Goal: Communication & Community: Participate in discussion

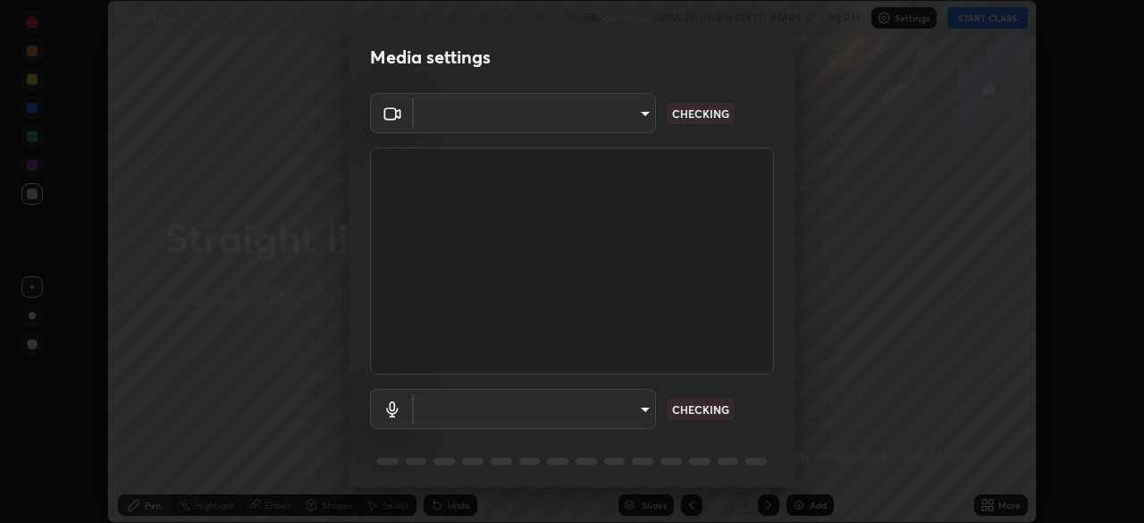
scroll to position [523, 1144]
type input "ca8ffc5ae0b9abf836cb7166c3682d0a2b65ec00eabcf7571f9fef4303c89bb6"
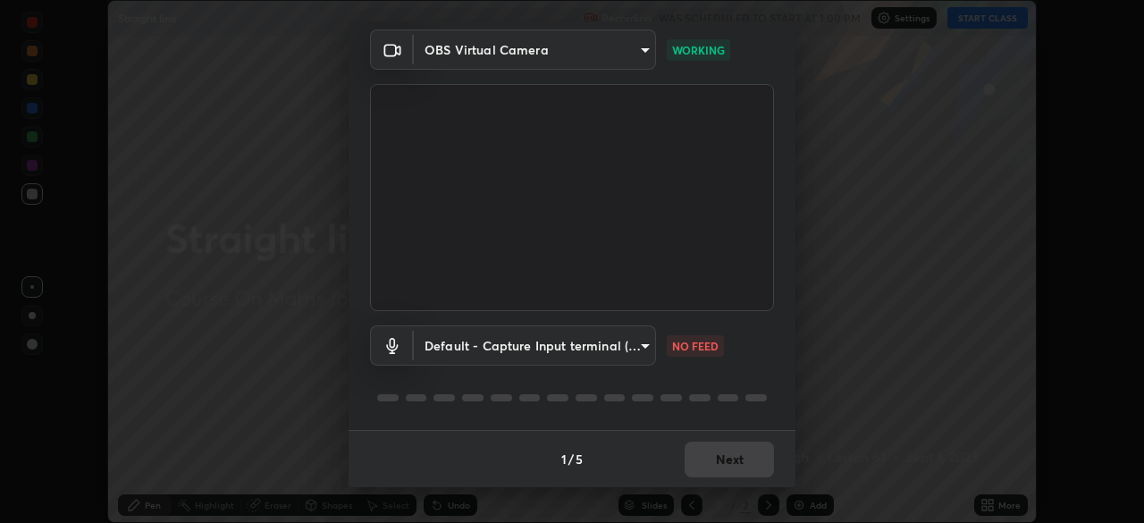
click at [641, 347] on body "Erase all Straight line Recording WAS SCHEDULED TO START AT 1:00 PM Settings ST…" at bounding box center [572, 261] width 1144 height 523
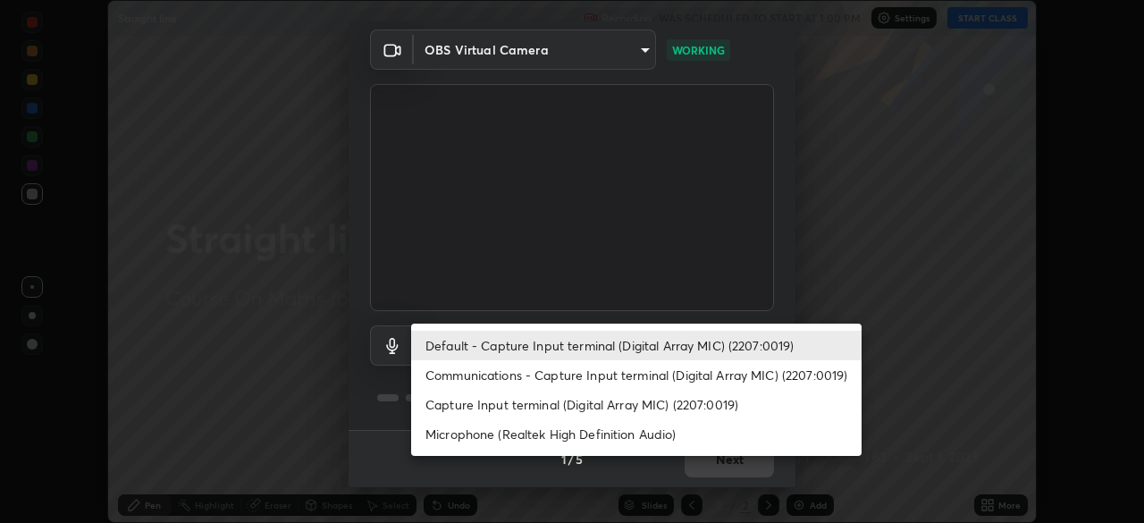
click at [646, 373] on li "Communications - Capture Input terminal (Digital Array MIC) (2207:0019)" at bounding box center [636, 374] width 451 height 29
type input "communications"
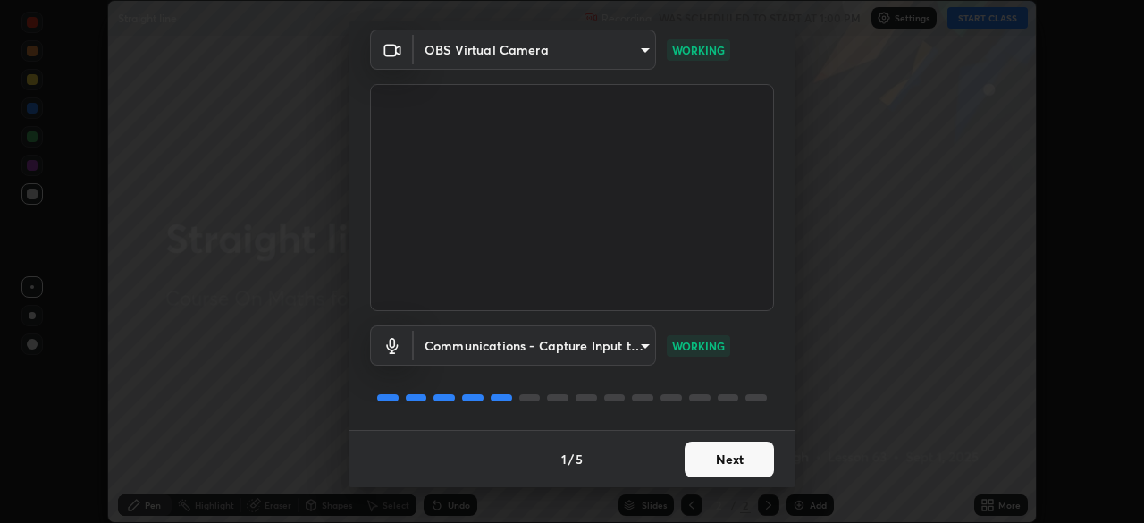
click at [737, 460] on button "Next" at bounding box center [729, 460] width 89 height 36
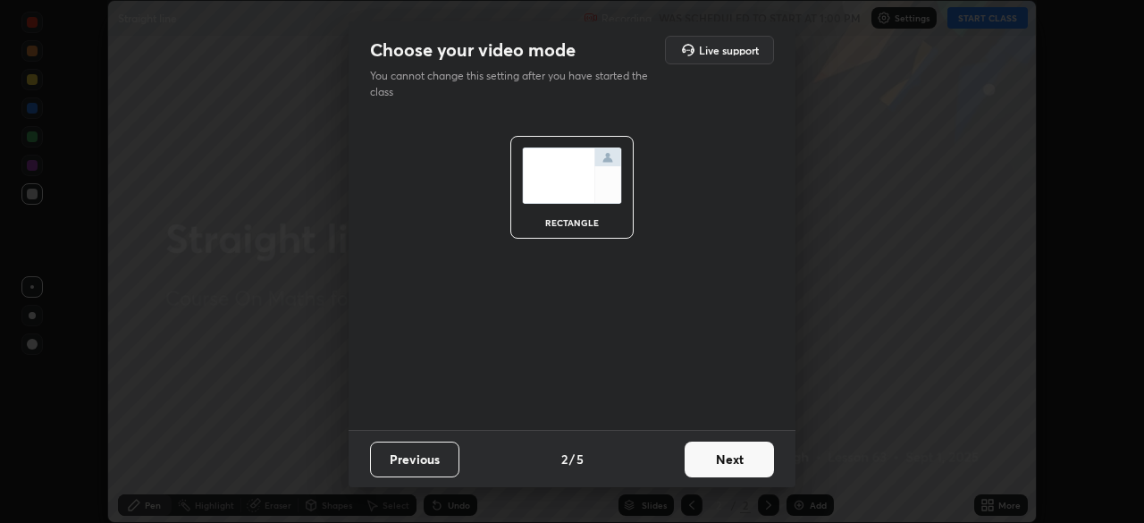
scroll to position [0, 0]
click at [748, 457] on button "Next" at bounding box center [729, 460] width 89 height 36
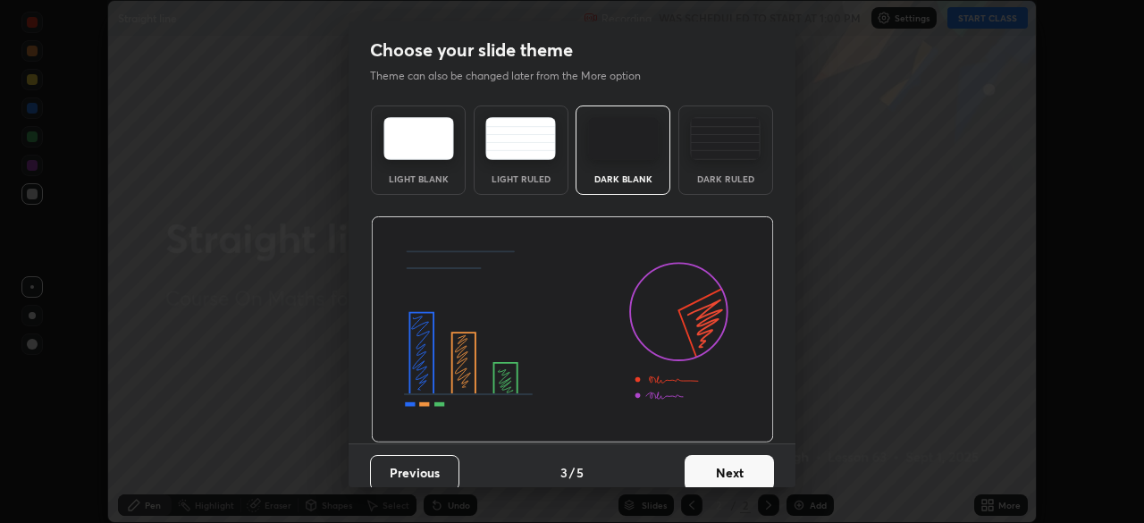
click at [762, 466] on button "Next" at bounding box center [729, 473] width 89 height 36
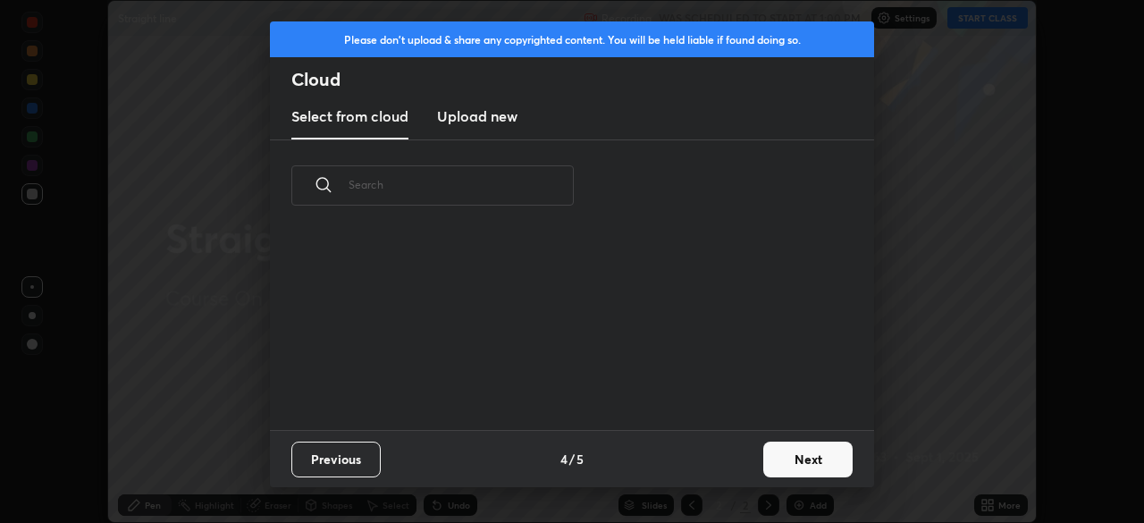
click at [811, 455] on button "Next" at bounding box center [807, 460] width 89 height 36
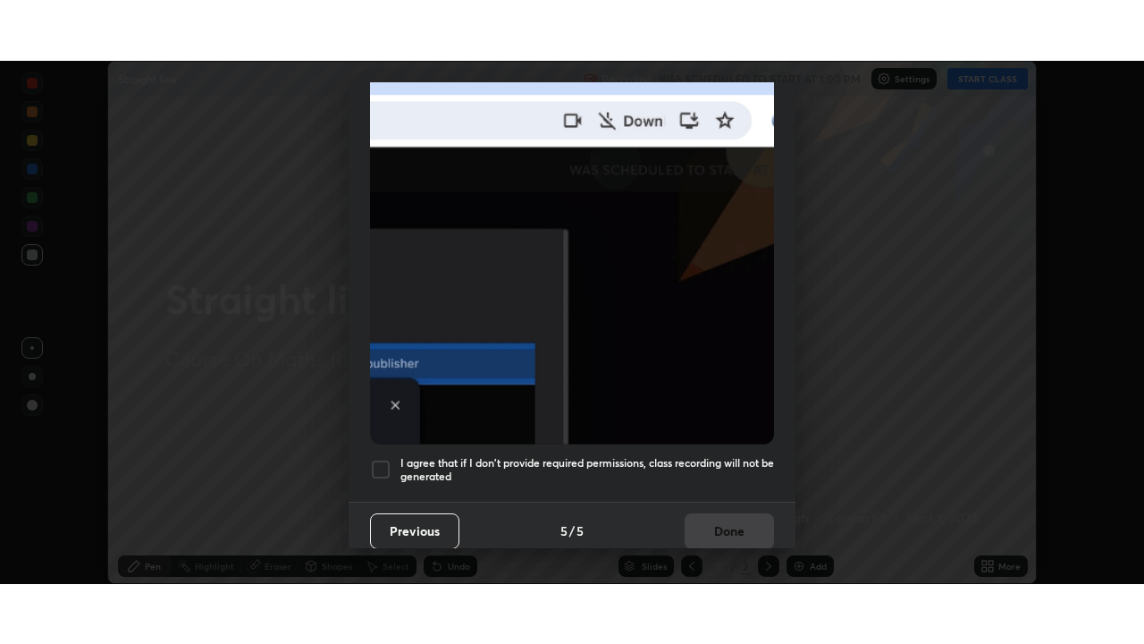
scroll to position [428, 0]
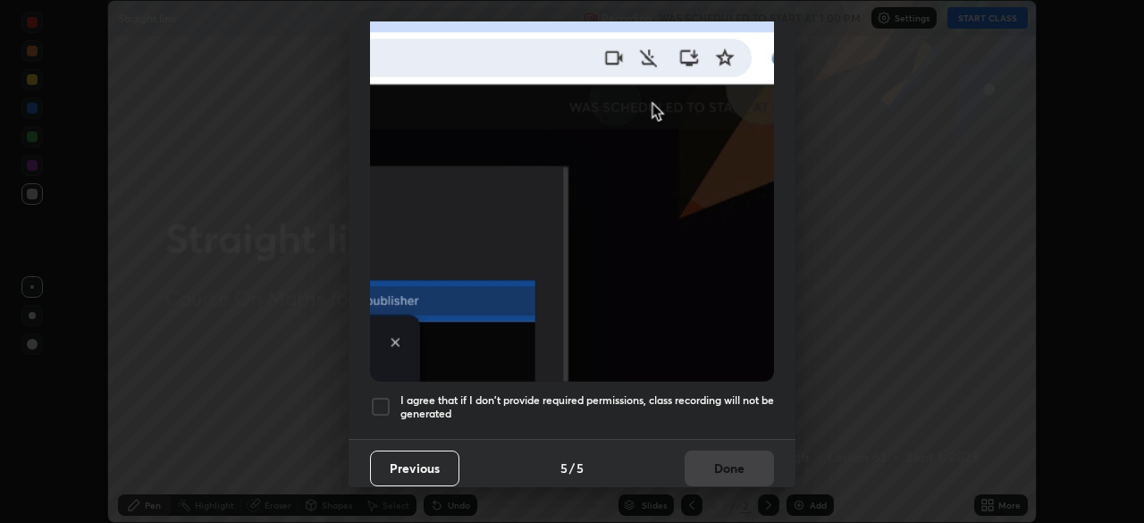
click at [381, 397] on div at bounding box center [380, 406] width 21 height 21
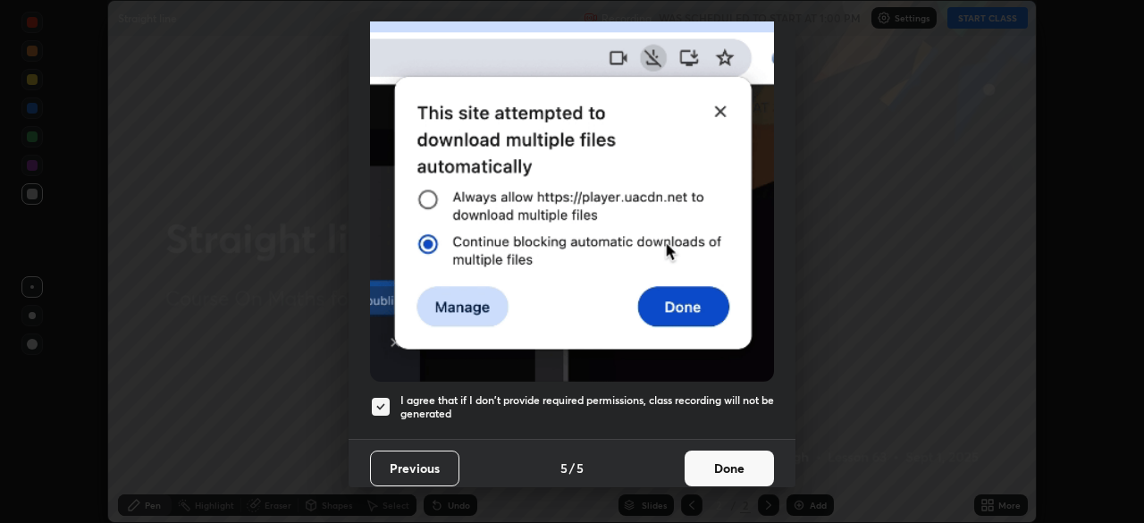
click at [713, 453] on button "Done" at bounding box center [729, 469] width 89 height 36
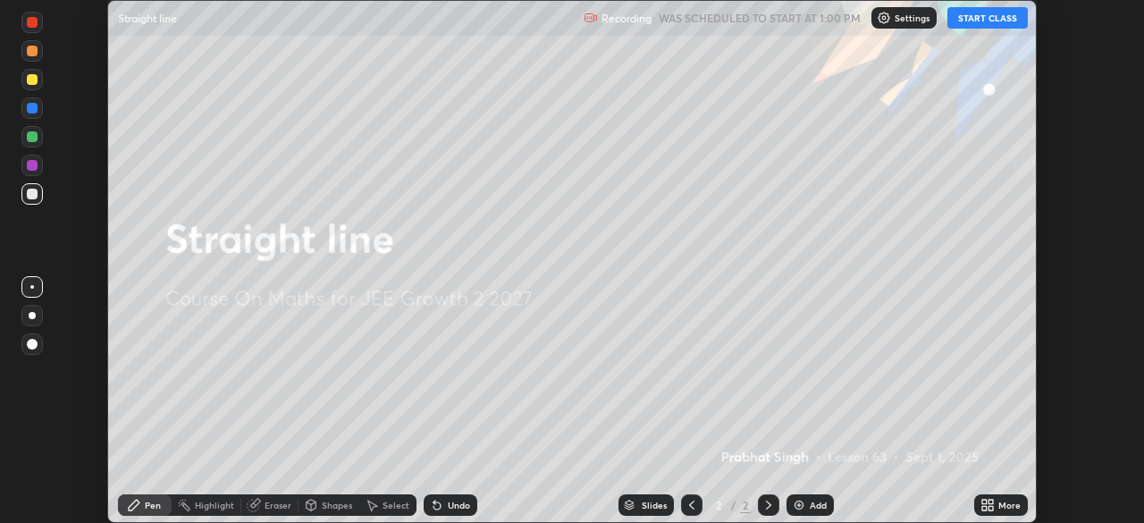
click at [998, 25] on button "START CLASS" at bounding box center [987, 17] width 80 height 21
click at [982, 498] on icon at bounding box center [988, 505] width 14 height 14
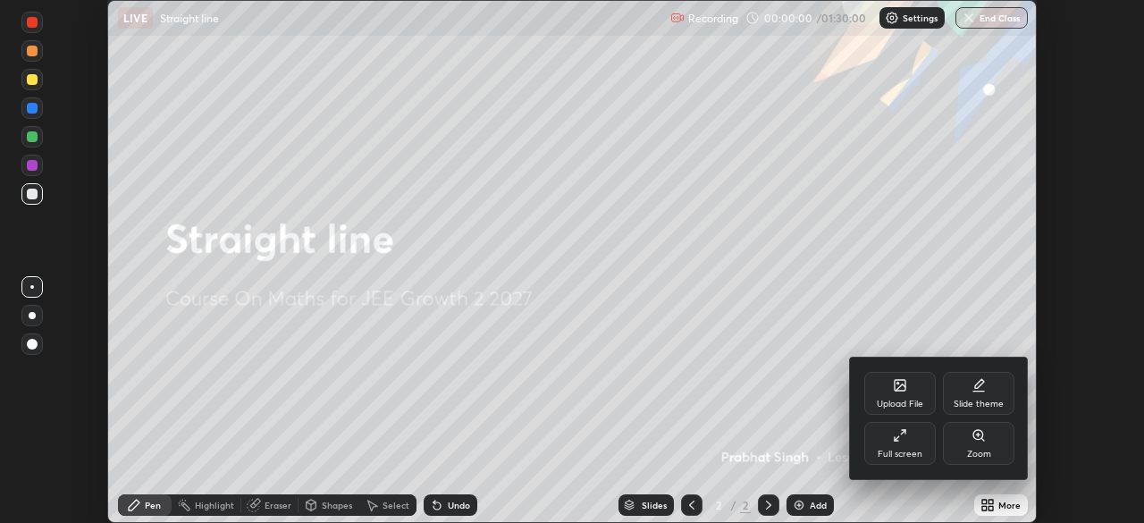
click at [902, 442] on div "Full screen" at bounding box center [900, 443] width 72 height 43
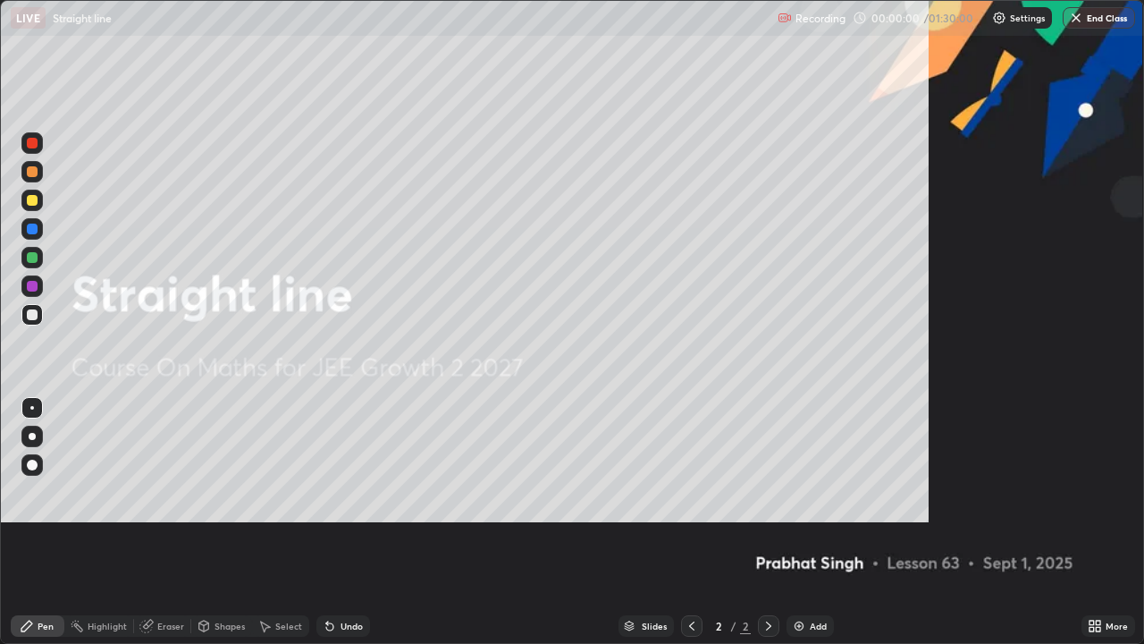
scroll to position [644, 1144]
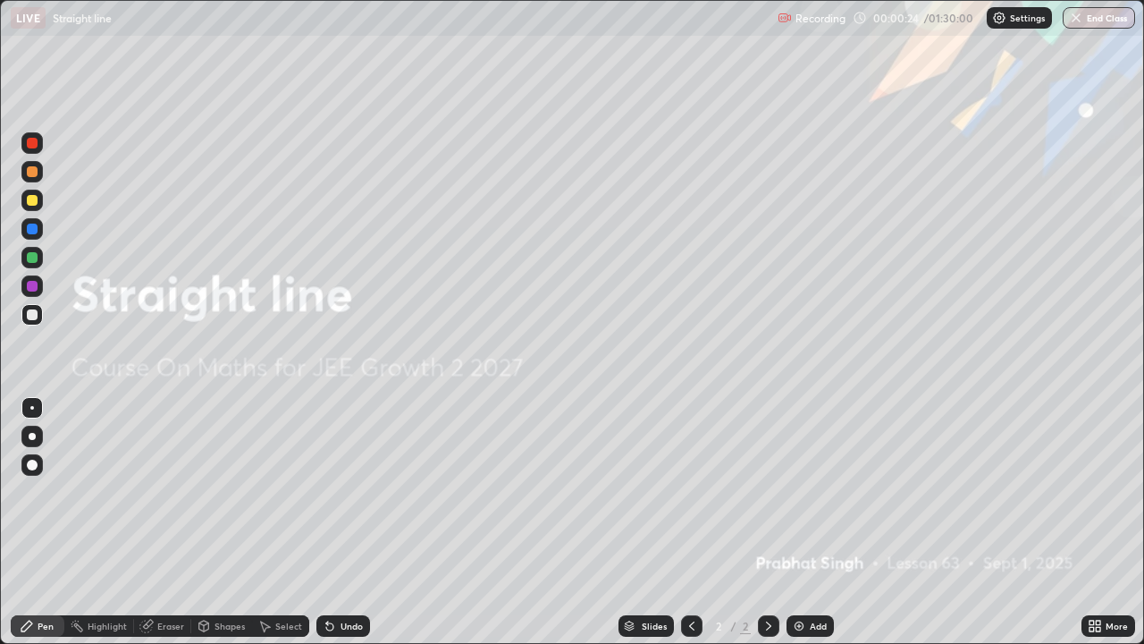
click at [800, 522] on img at bounding box center [799, 626] width 14 height 14
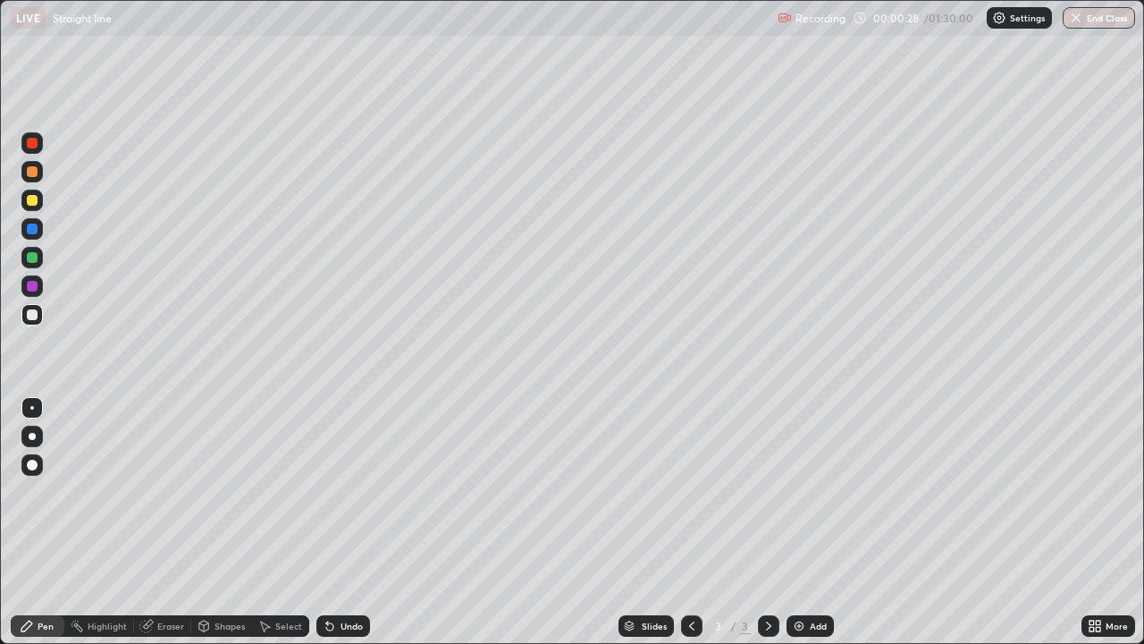
click at [336, 522] on div "Undo" at bounding box center [343, 625] width 54 height 21
click at [208, 522] on icon at bounding box center [204, 626] width 14 height 14
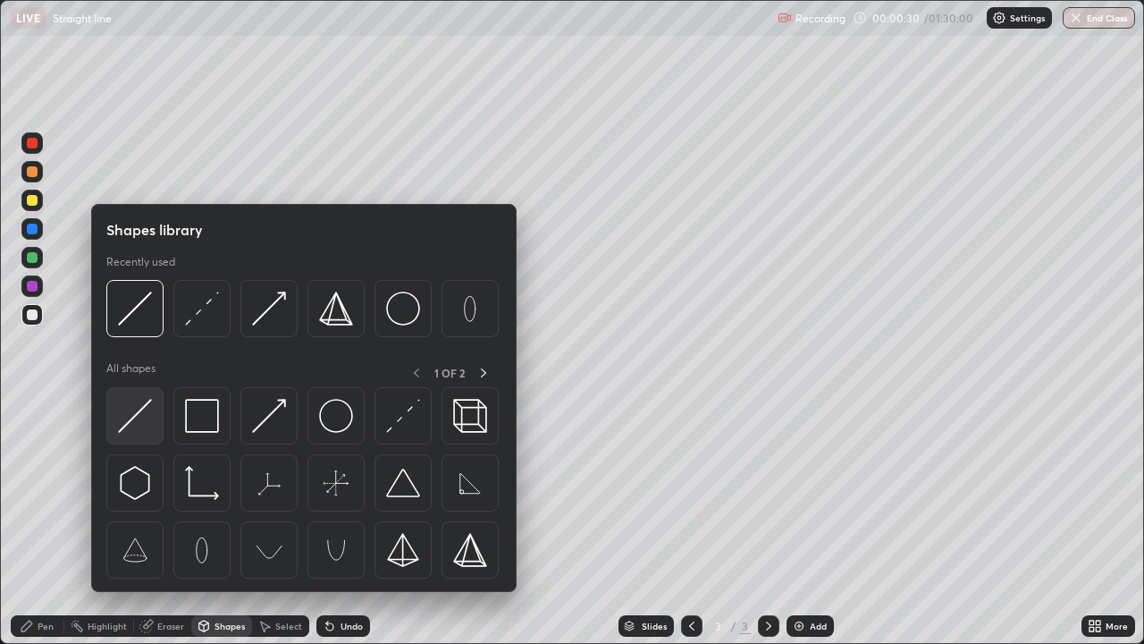
click at [138, 415] on img at bounding box center [135, 416] width 34 height 34
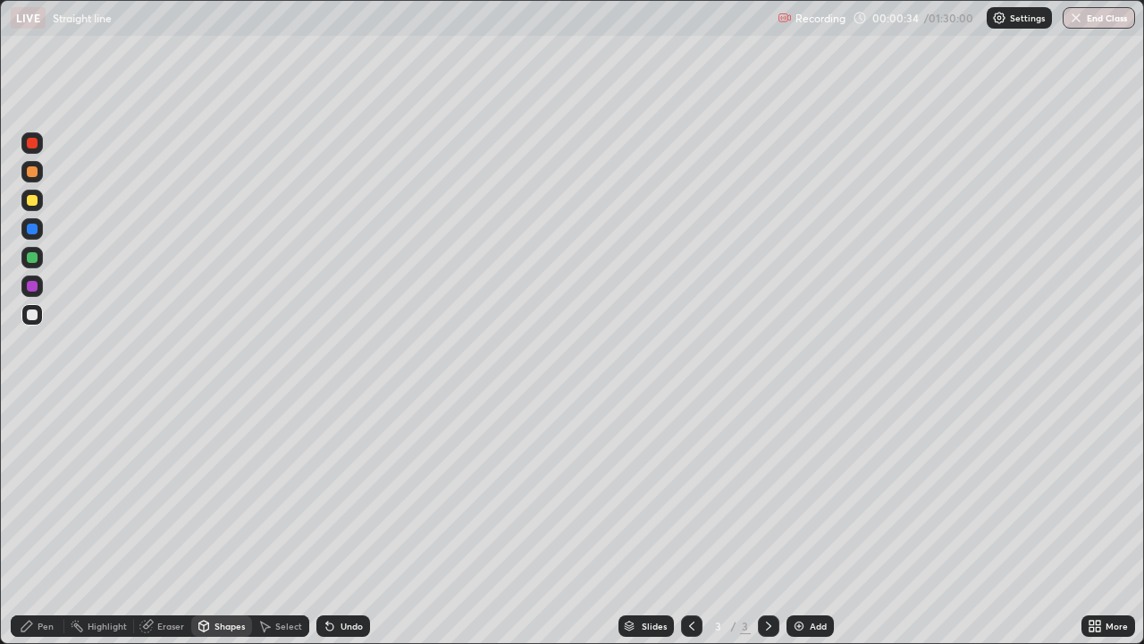
click at [33, 200] on div at bounding box center [32, 200] width 11 height 11
click at [29, 313] on div at bounding box center [32, 314] width 11 height 11
click at [32, 258] on div at bounding box center [32, 257] width 11 height 11
click at [39, 522] on div "Pen" at bounding box center [46, 625] width 16 height 9
click at [800, 522] on img at bounding box center [799, 626] width 14 height 14
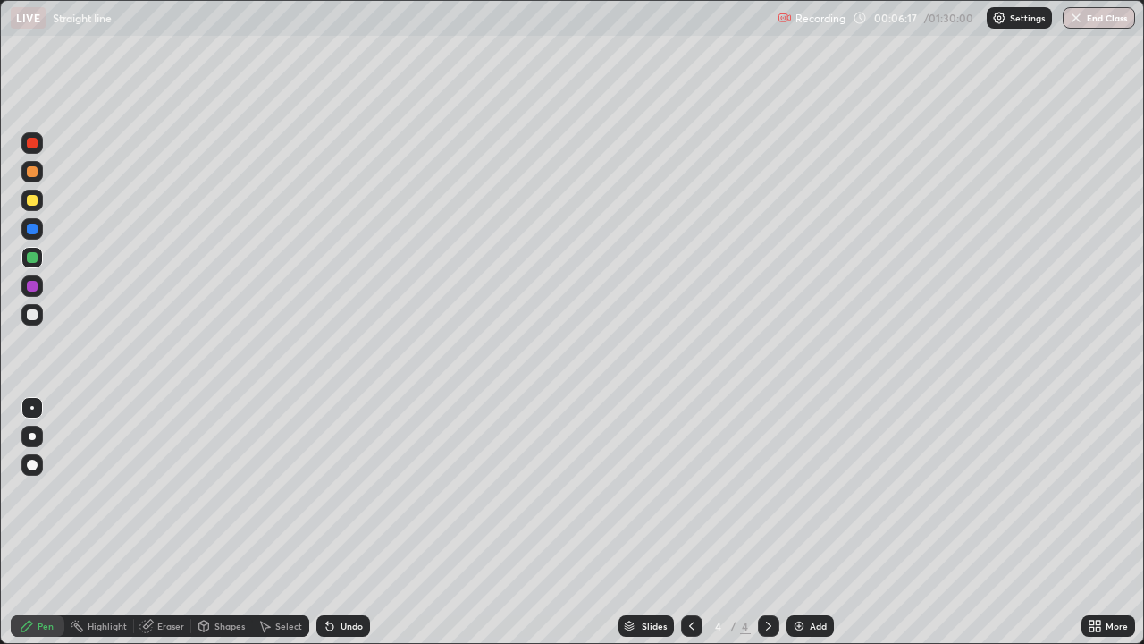
click at [97, 522] on div "Highlight" at bounding box center [107, 625] width 39 height 9
click at [341, 522] on div "Undo" at bounding box center [352, 625] width 22 height 9
click at [811, 522] on div "Add" at bounding box center [810, 625] width 47 height 21
click at [29, 316] on div at bounding box center [32, 314] width 11 height 11
click at [340, 522] on div "Undo" at bounding box center [343, 625] width 54 height 21
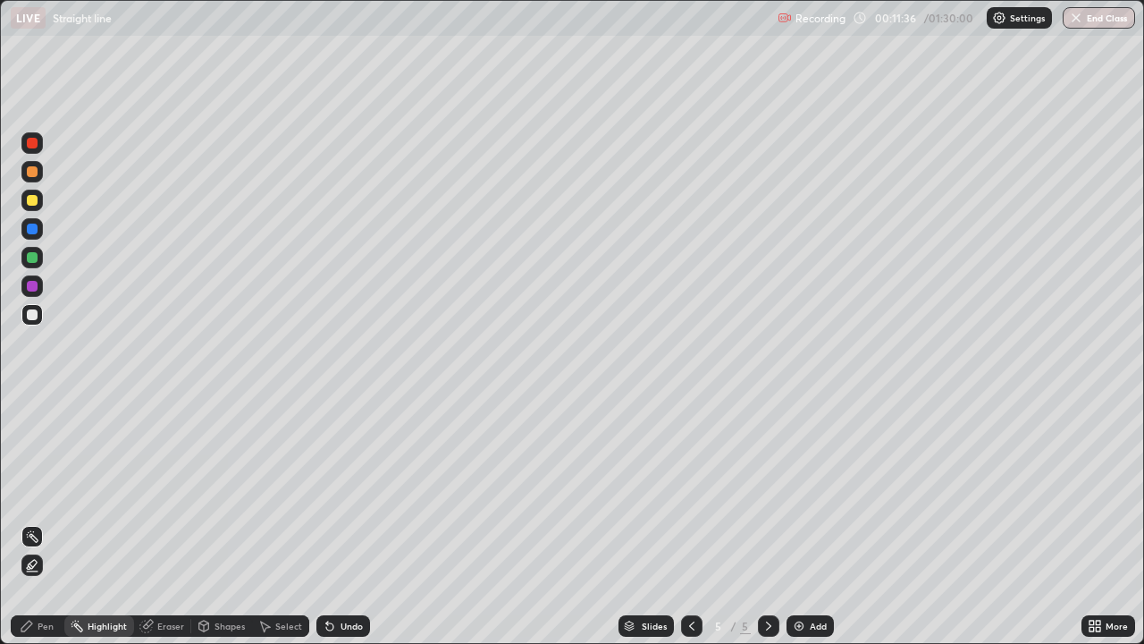
click at [36, 522] on div "Pen" at bounding box center [38, 625] width 54 height 21
click at [39, 202] on div at bounding box center [31, 199] width 21 height 21
click at [344, 522] on div "Undo" at bounding box center [352, 625] width 22 height 9
click at [42, 316] on div at bounding box center [31, 314] width 21 height 21
click at [807, 522] on div "Add" at bounding box center [810, 625] width 47 height 21
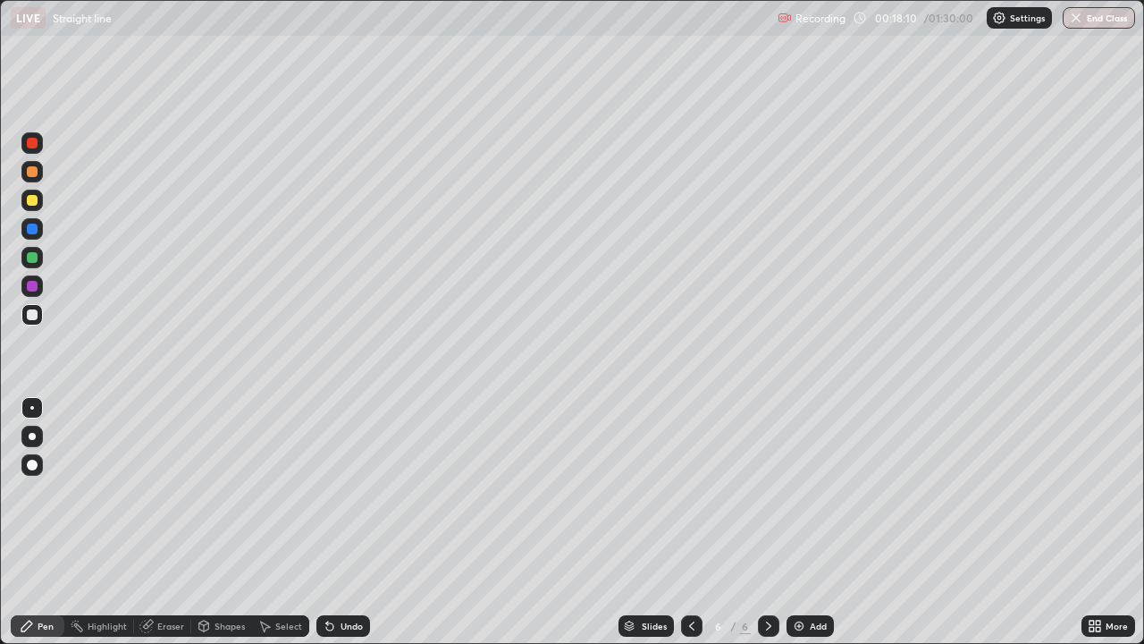
click at [38, 201] on div at bounding box center [31, 199] width 21 height 21
click at [42, 263] on div at bounding box center [31, 257] width 21 height 21
click at [326, 522] on icon at bounding box center [327, 622] width 2 height 2
click at [29, 324] on div at bounding box center [31, 314] width 21 height 21
click at [807, 522] on div "Add" at bounding box center [810, 625] width 47 height 21
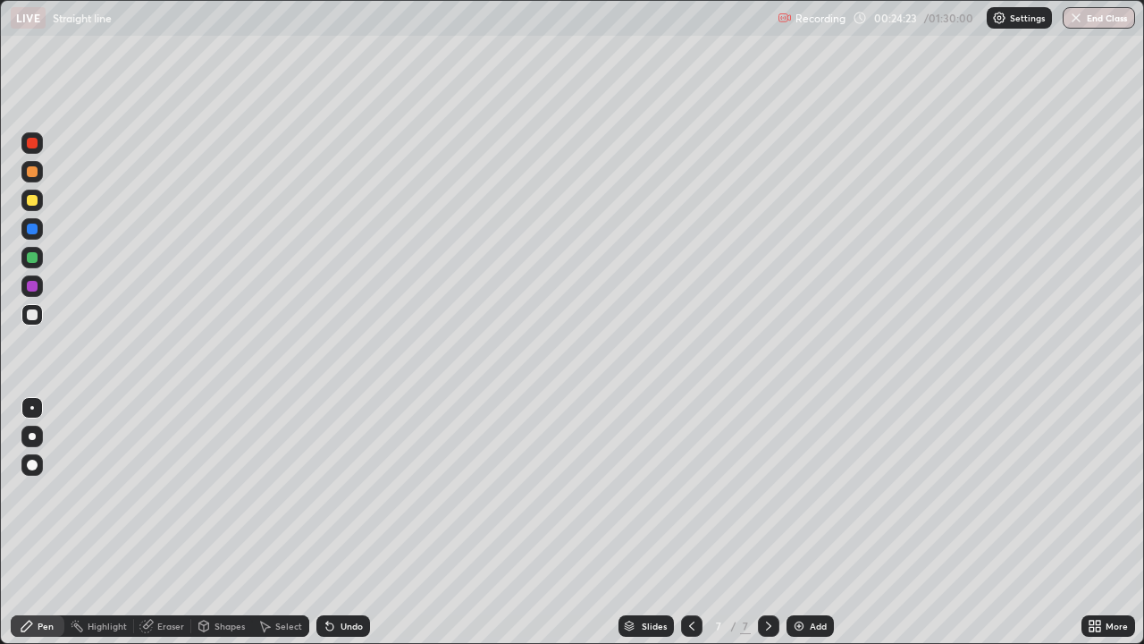
click at [36, 260] on div at bounding box center [32, 257] width 11 height 11
click at [32, 316] on div at bounding box center [32, 314] width 11 height 11
click at [335, 522] on div "Undo" at bounding box center [343, 625] width 54 height 21
click at [337, 522] on div "Undo" at bounding box center [343, 625] width 54 height 21
click at [802, 522] on img at bounding box center [799, 626] width 14 height 14
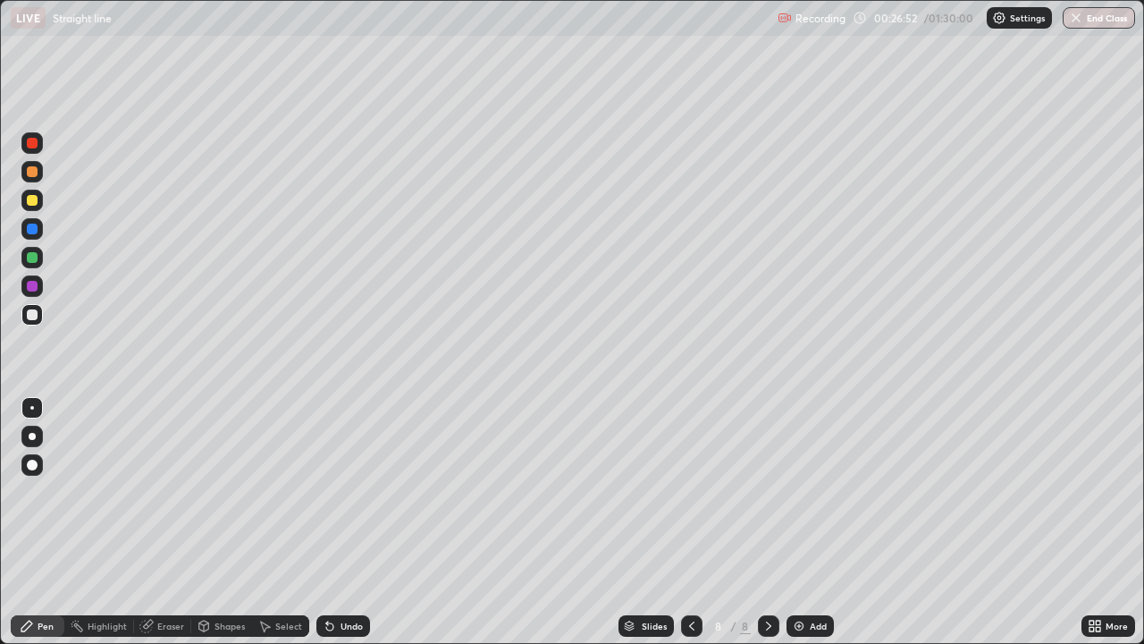
click at [34, 204] on div at bounding box center [32, 200] width 11 height 11
click at [33, 257] on div at bounding box center [32, 257] width 11 height 11
click at [32, 316] on div at bounding box center [32, 314] width 11 height 11
click at [32, 258] on div at bounding box center [32, 257] width 11 height 11
click at [31, 317] on div at bounding box center [32, 314] width 11 height 11
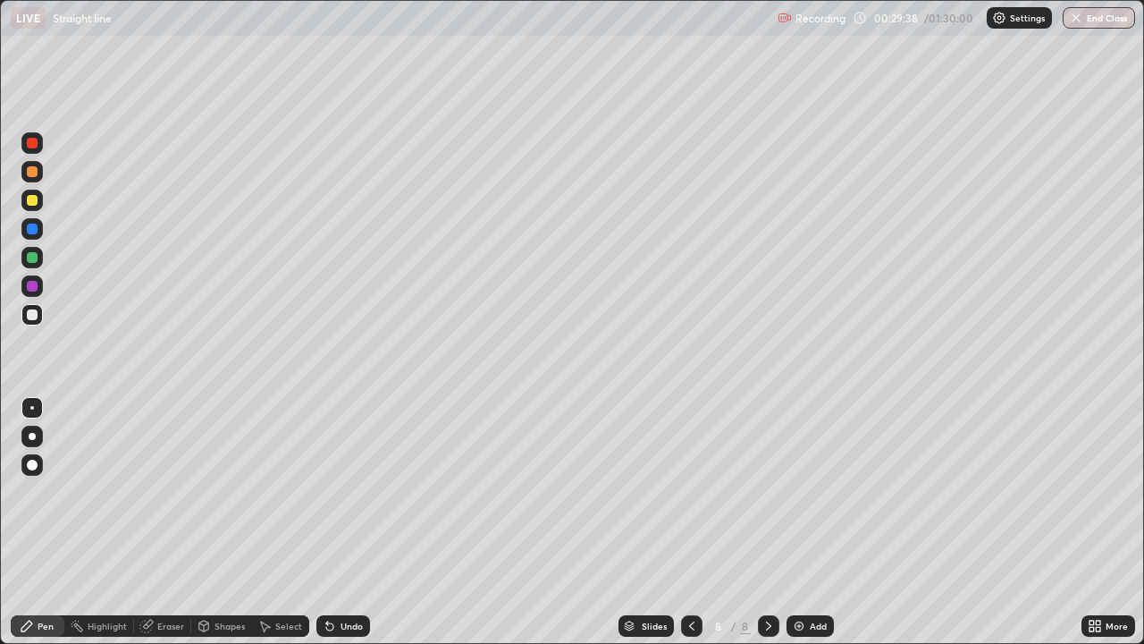
click at [34, 208] on div at bounding box center [31, 199] width 21 height 21
click at [36, 317] on div at bounding box center [32, 314] width 11 height 11
click at [793, 522] on img at bounding box center [799, 626] width 14 height 14
click at [31, 257] on div at bounding box center [32, 257] width 11 height 11
click at [176, 522] on div "Eraser" at bounding box center [170, 625] width 27 height 9
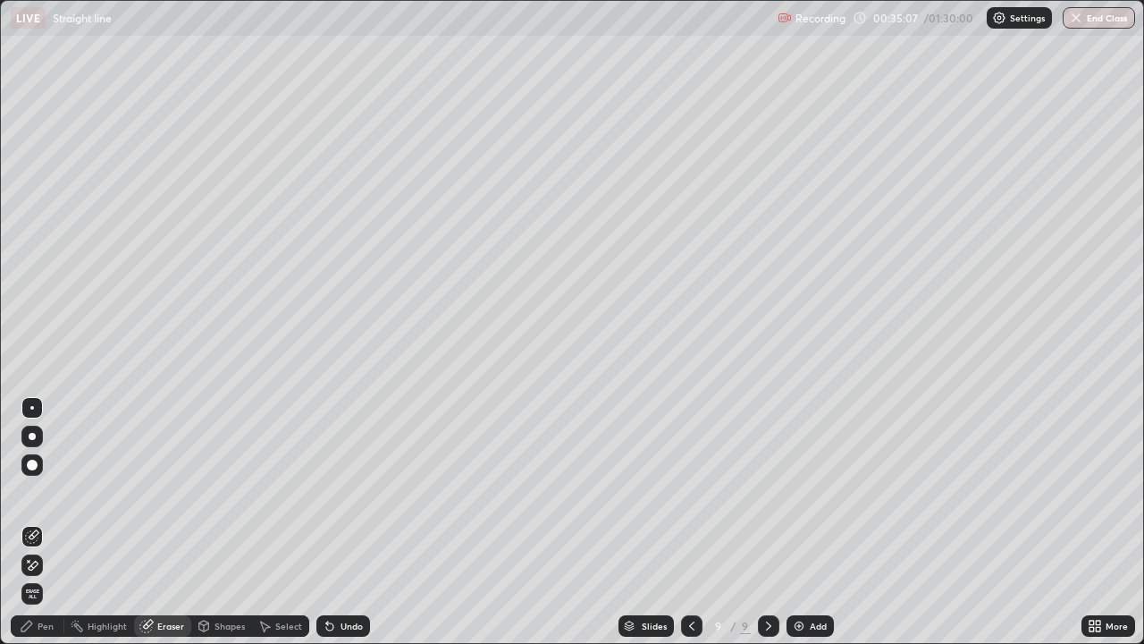
click at [46, 522] on div "Pen" at bounding box center [46, 625] width 16 height 9
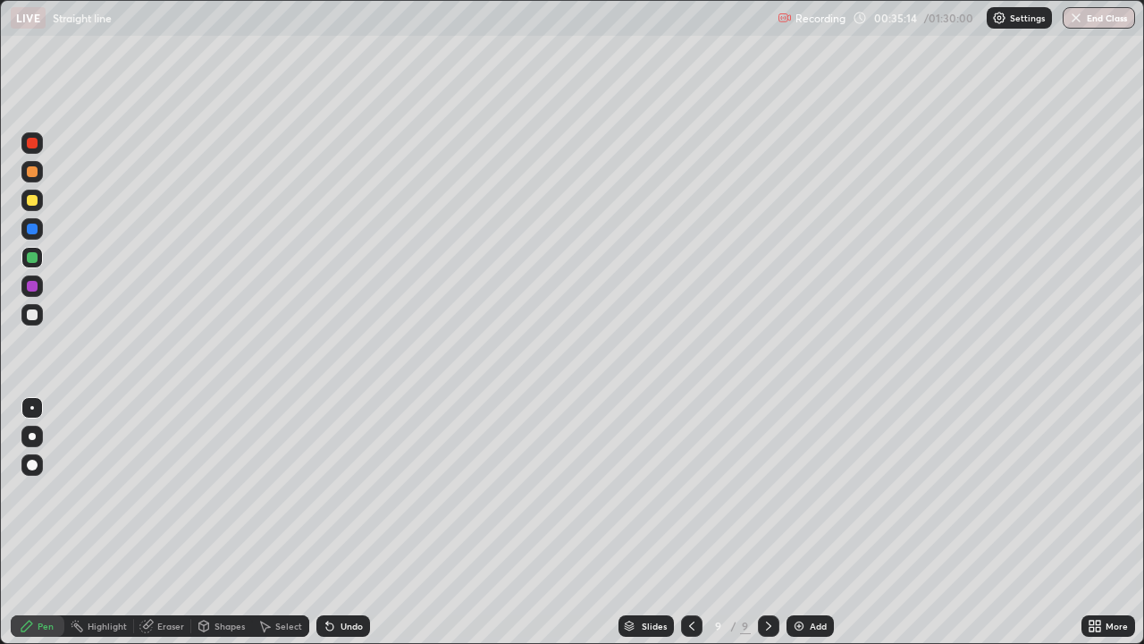
click at [226, 522] on div "Shapes" at bounding box center [230, 625] width 30 height 9
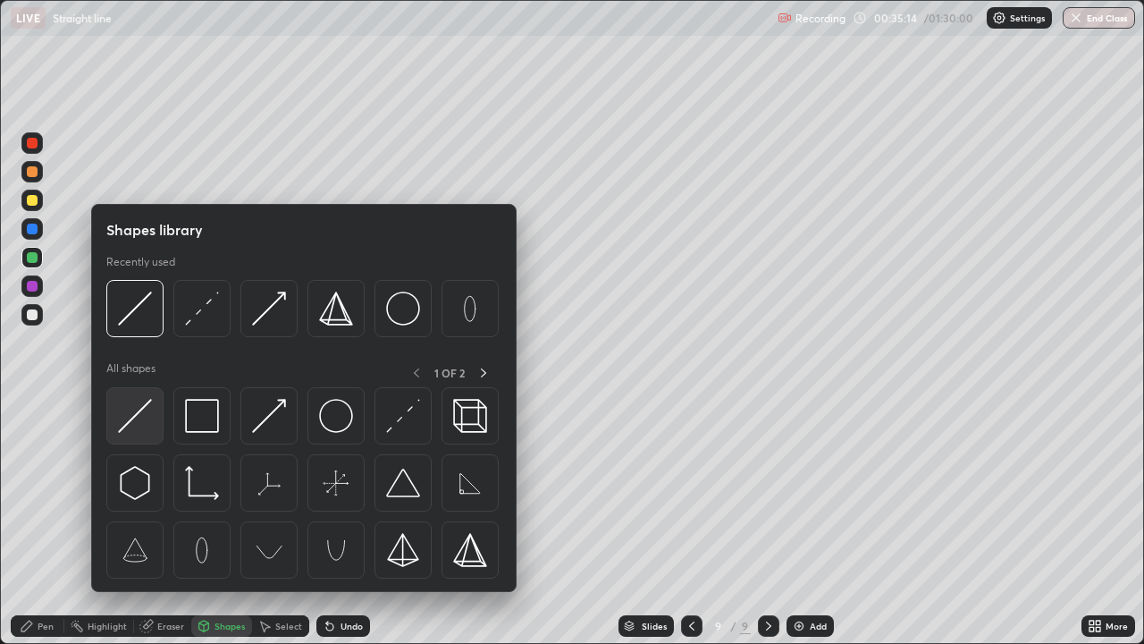
click at [139, 414] on img at bounding box center [135, 416] width 34 height 34
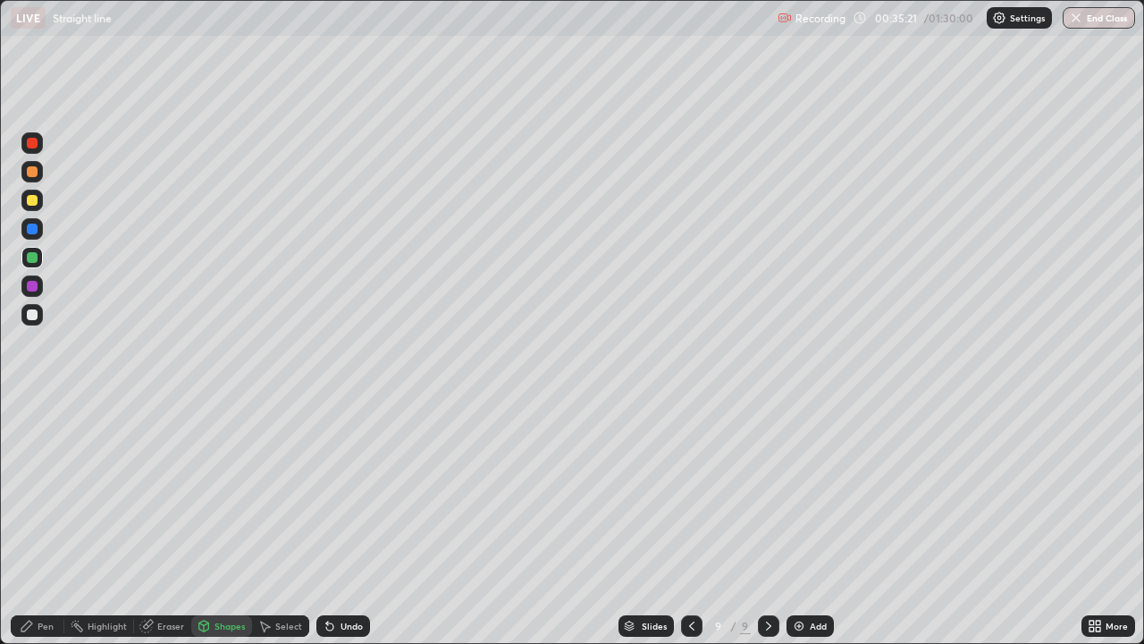
click at [38, 198] on div at bounding box center [31, 199] width 21 height 21
click at [38, 522] on div "Pen" at bounding box center [46, 625] width 16 height 9
click at [219, 522] on div "Shapes" at bounding box center [230, 625] width 30 height 9
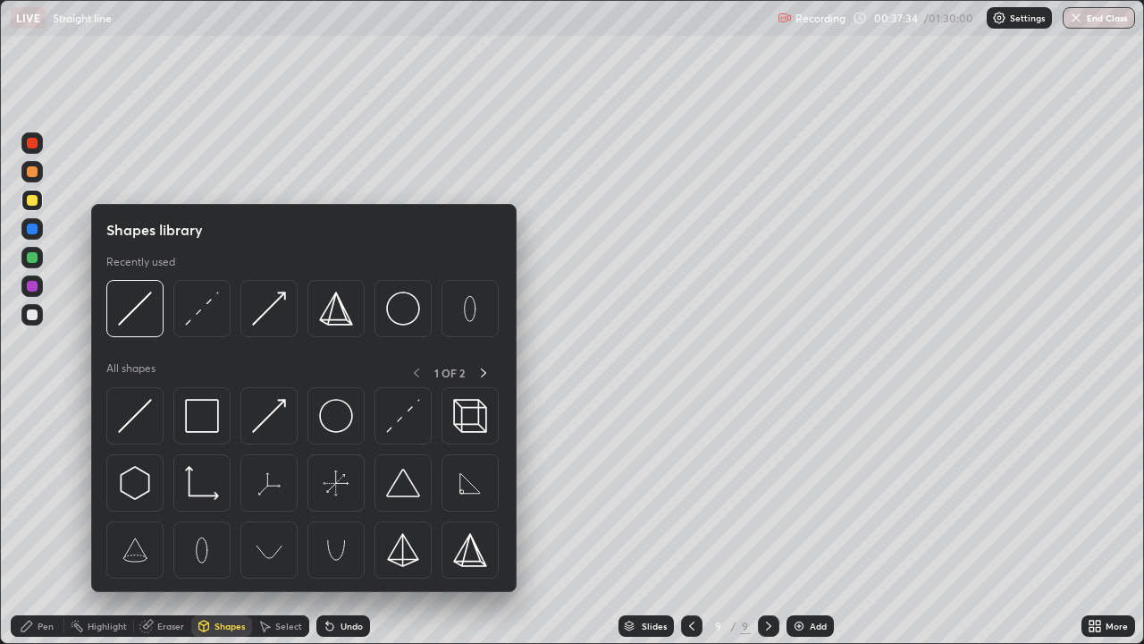
click at [336, 522] on div "Undo" at bounding box center [343, 625] width 54 height 21
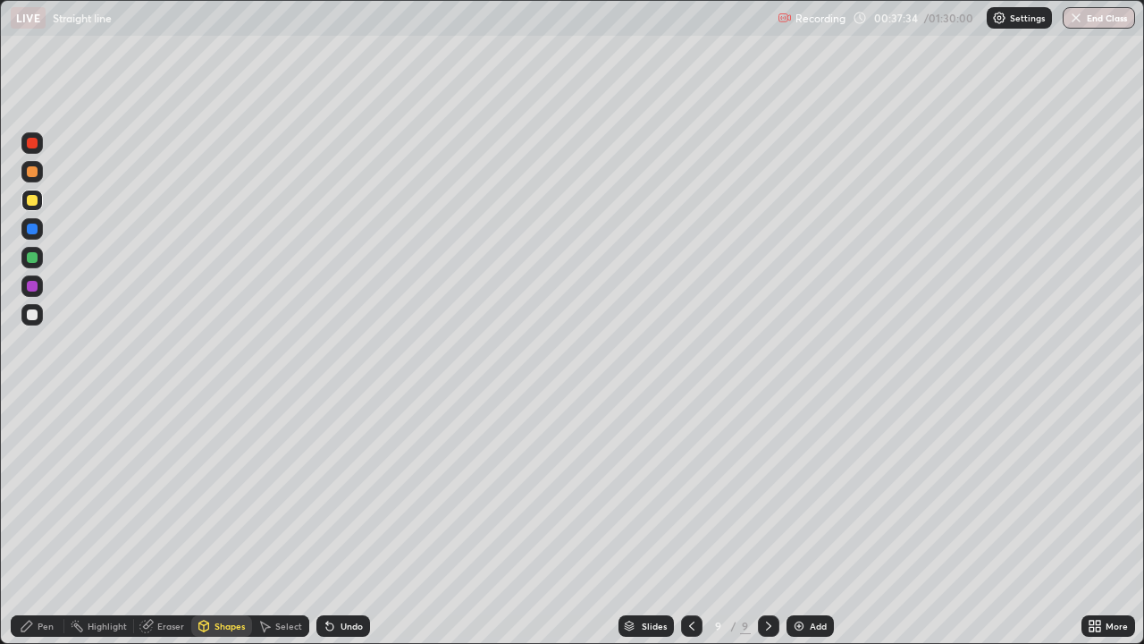
click at [336, 522] on div "Undo" at bounding box center [343, 625] width 54 height 21
click at [341, 522] on div "Undo" at bounding box center [352, 625] width 22 height 9
click at [41, 146] on div at bounding box center [31, 142] width 21 height 21
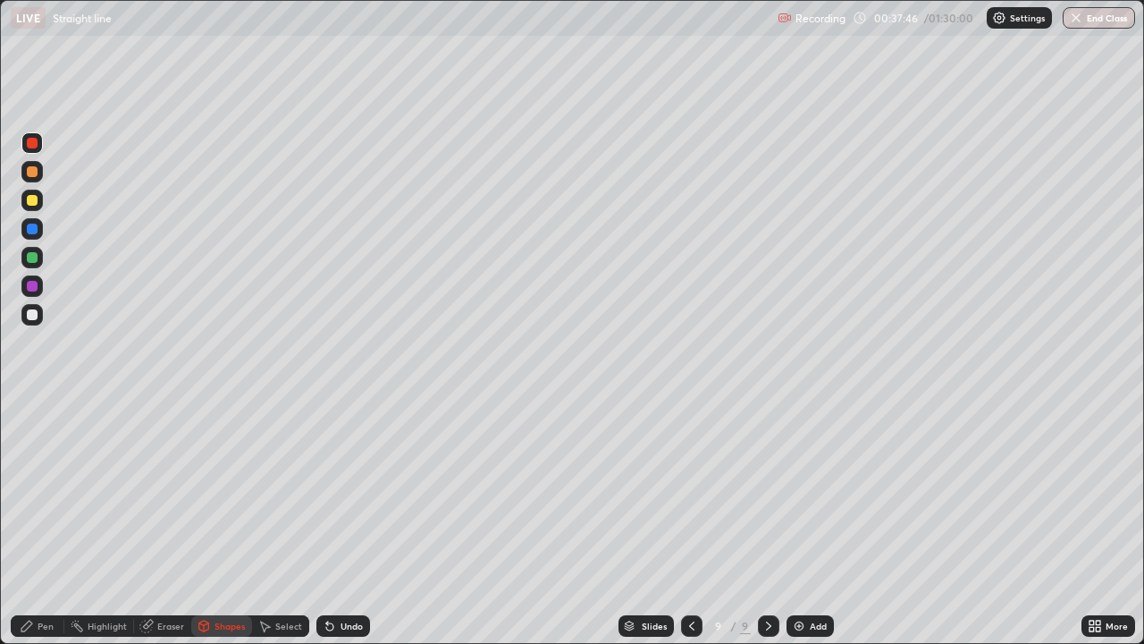
click at [30, 522] on icon at bounding box center [27, 626] width 14 height 14
click at [798, 522] on img at bounding box center [799, 626] width 14 height 14
click at [691, 522] on icon at bounding box center [691, 626] width 14 height 14
click at [768, 522] on icon at bounding box center [769, 626] width 14 height 14
click at [341, 522] on div "Undo" at bounding box center [352, 625] width 22 height 9
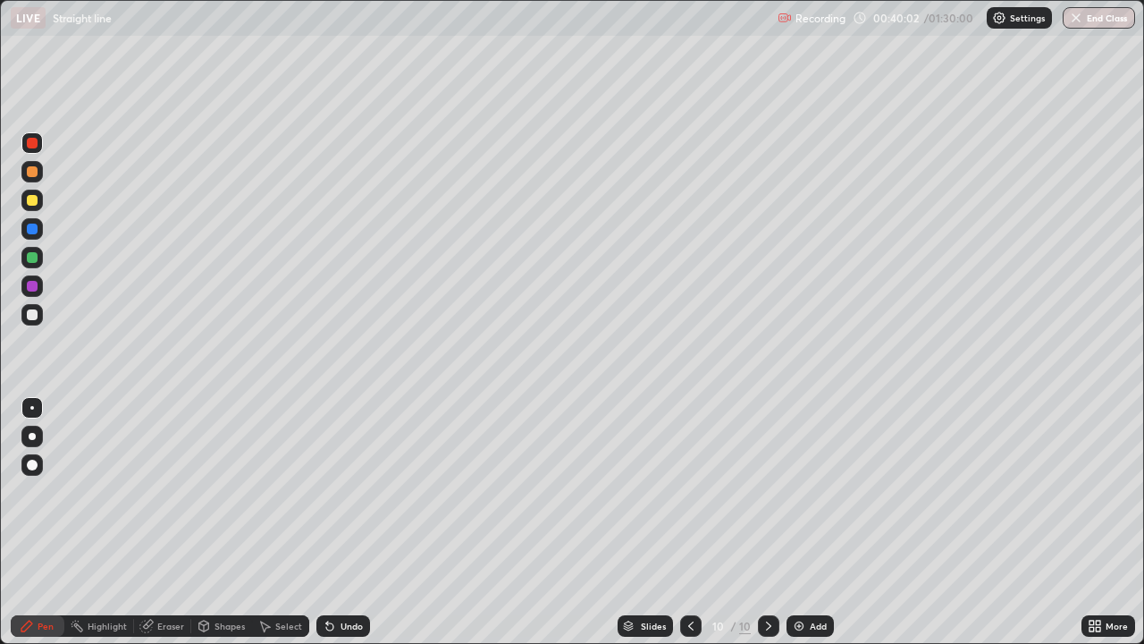
click at [341, 522] on div "Undo" at bounding box center [352, 625] width 22 height 9
click at [333, 522] on div "Undo" at bounding box center [343, 625] width 54 height 21
click at [29, 199] on div at bounding box center [32, 200] width 11 height 11
click at [689, 522] on icon at bounding box center [691, 626] width 14 height 14
click at [767, 522] on icon at bounding box center [769, 626] width 14 height 14
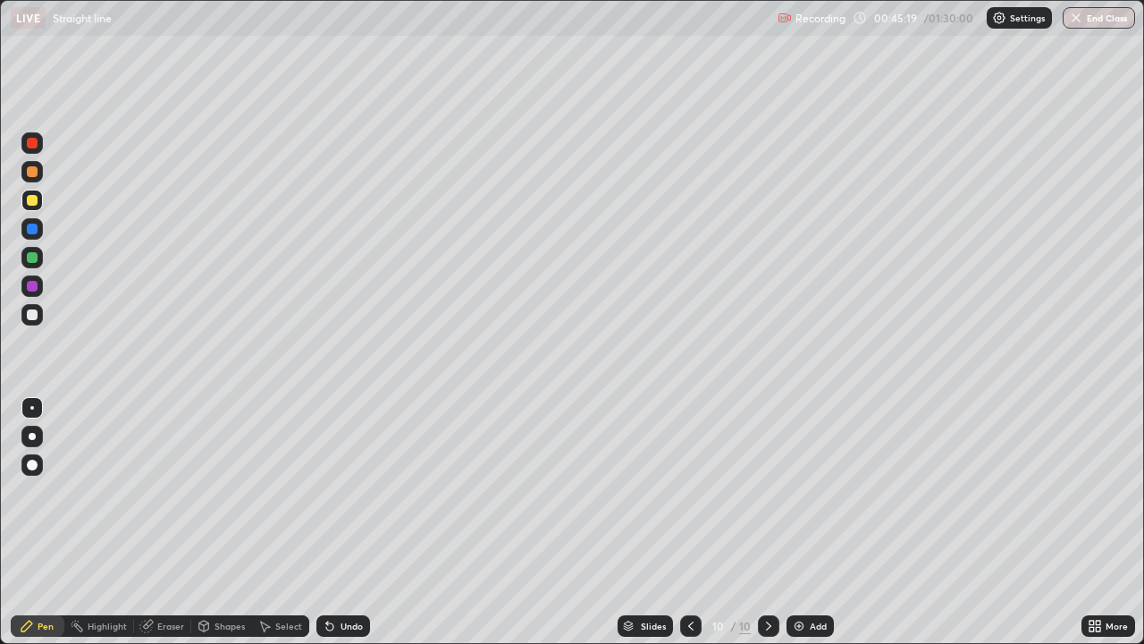
click at [774, 522] on div at bounding box center [768, 625] width 21 height 21
click at [689, 522] on icon at bounding box center [691, 626] width 14 height 14
click at [692, 522] on icon at bounding box center [691, 626] width 14 height 14
click at [689, 522] on icon at bounding box center [691, 626] width 14 height 14
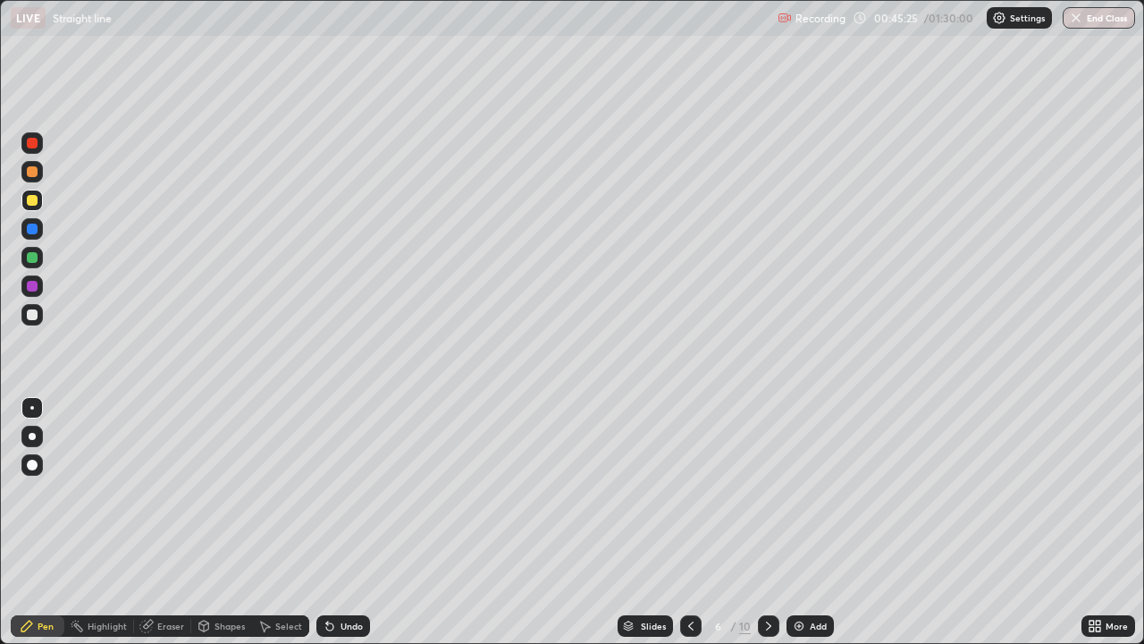
click at [766, 522] on icon at bounding box center [769, 626] width 14 height 14
click at [768, 522] on icon at bounding box center [768, 625] width 5 height 9
click at [768, 522] on icon at bounding box center [769, 626] width 14 height 14
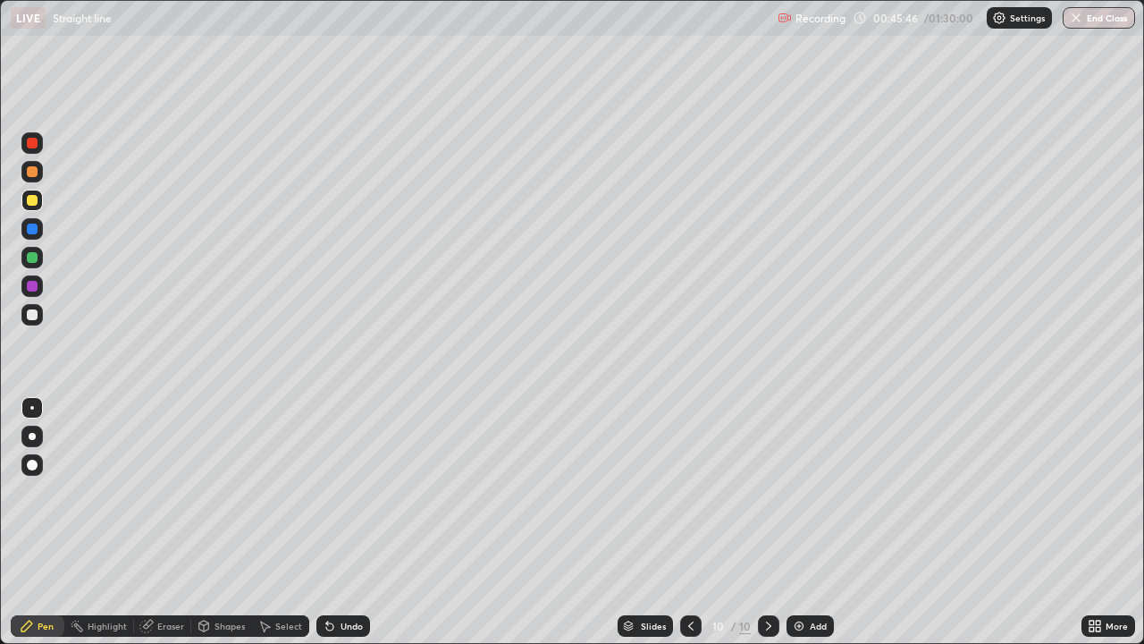
click at [804, 522] on div "Add" at bounding box center [810, 625] width 47 height 21
click at [33, 262] on div at bounding box center [32, 257] width 11 height 11
click at [38, 318] on div at bounding box center [31, 314] width 21 height 21
click at [33, 257] on div at bounding box center [32, 257] width 11 height 11
click at [802, 522] on img at bounding box center [799, 626] width 14 height 14
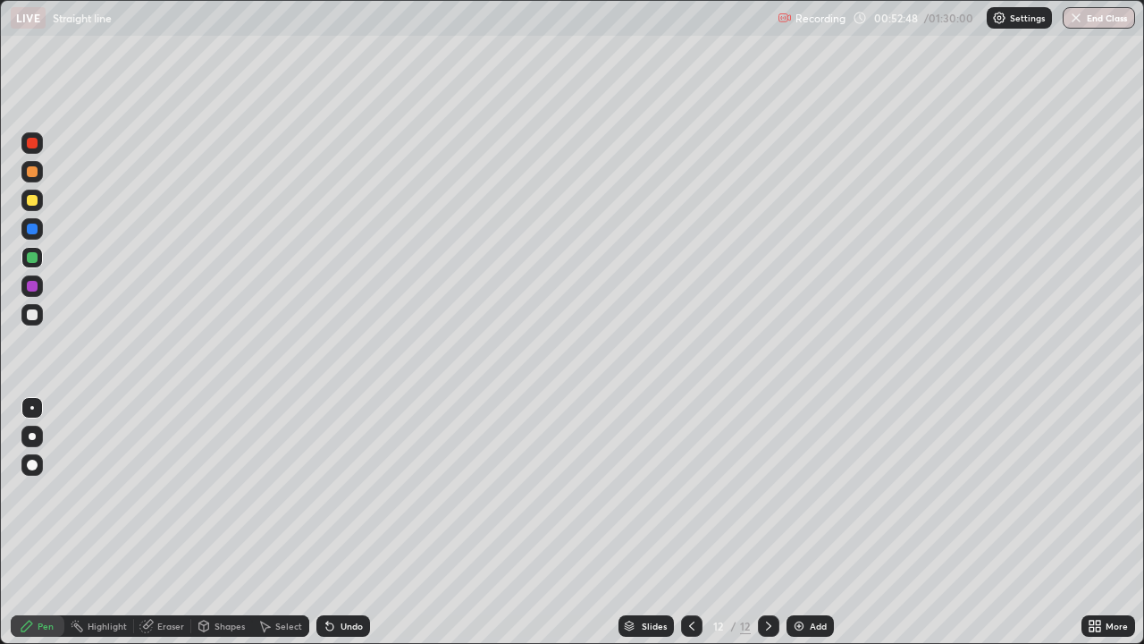
click at [28, 316] on div at bounding box center [32, 314] width 11 height 11
click at [35, 265] on div at bounding box center [31, 257] width 21 height 21
click at [338, 522] on div "Undo" at bounding box center [343, 625] width 54 height 21
click at [689, 522] on icon at bounding box center [692, 626] width 14 height 14
click at [690, 522] on icon at bounding box center [692, 626] width 14 height 14
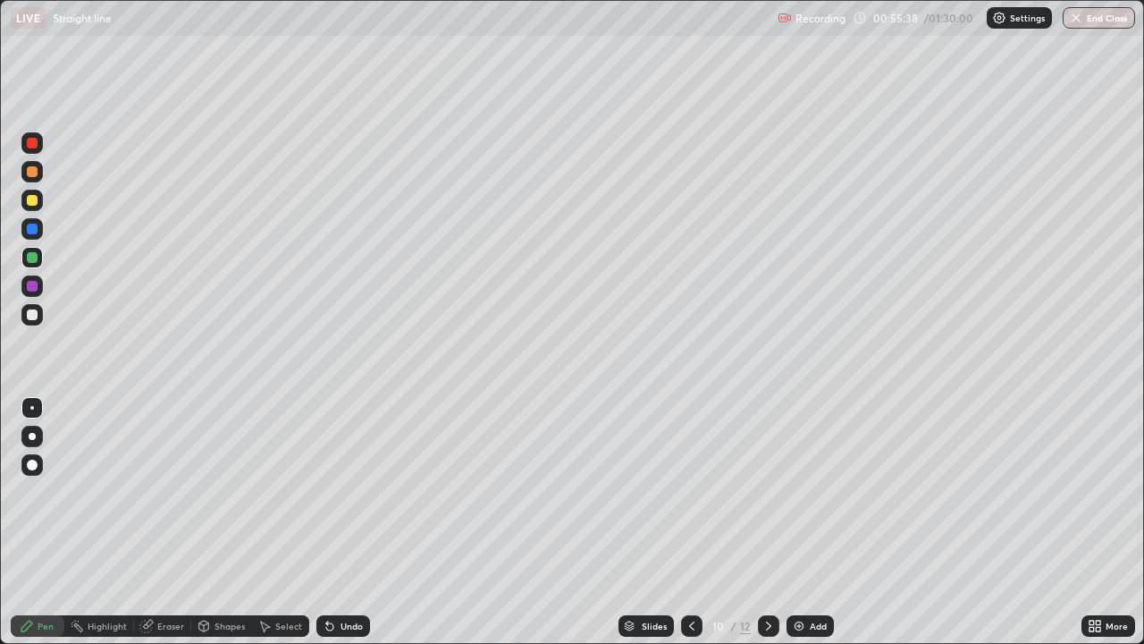
click at [682, 522] on div at bounding box center [691, 625] width 21 height 21
click at [689, 522] on icon at bounding box center [692, 626] width 14 height 14
click at [767, 522] on icon at bounding box center [769, 626] width 14 height 14
click at [774, 522] on div at bounding box center [768, 625] width 21 height 21
click at [769, 522] on icon at bounding box center [768, 625] width 5 height 9
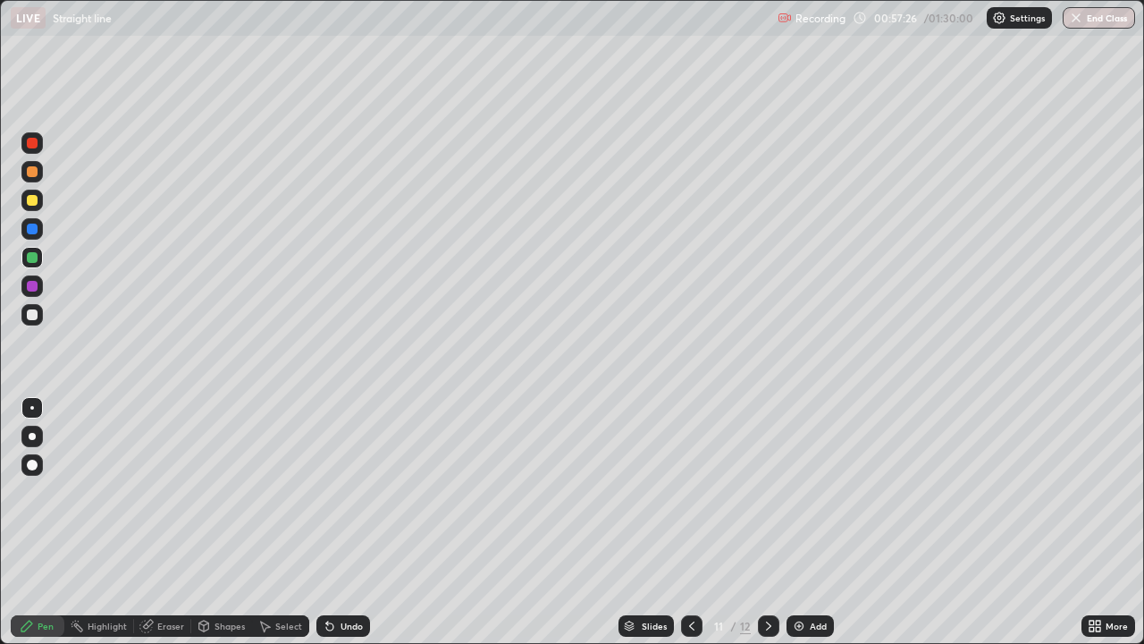
click at [769, 522] on icon at bounding box center [768, 625] width 5 height 9
click at [805, 522] on div "Add" at bounding box center [810, 625] width 47 height 21
click at [32, 316] on div at bounding box center [32, 314] width 11 height 11
click at [29, 204] on div at bounding box center [32, 200] width 11 height 11
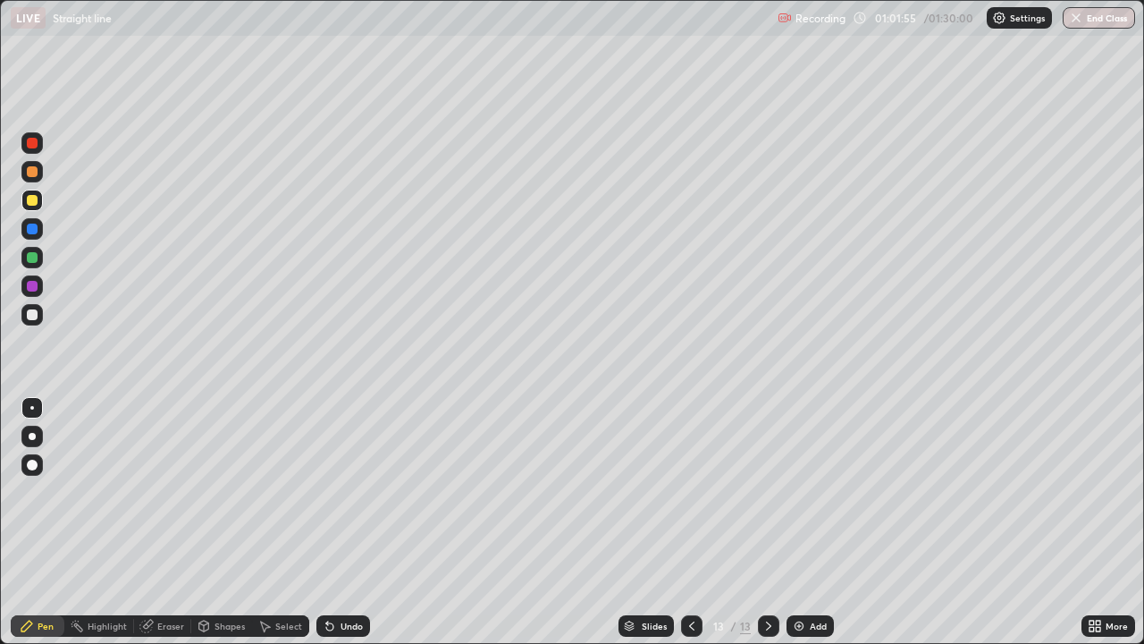
click at [39, 266] on div at bounding box center [31, 257] width 21 height 21
click at [1109, 14] on button "End Class" at bounding box center [1099, 17] width 72 height 21
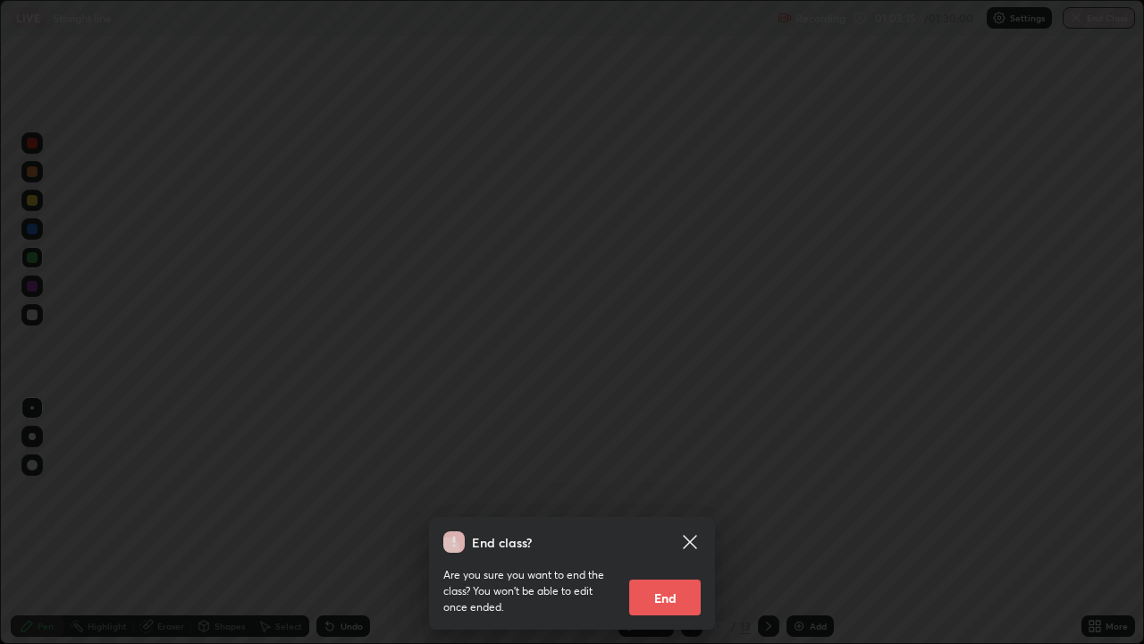
click at [669, 522] on button "End" at bounding box center [665, 597] width 72 height 36
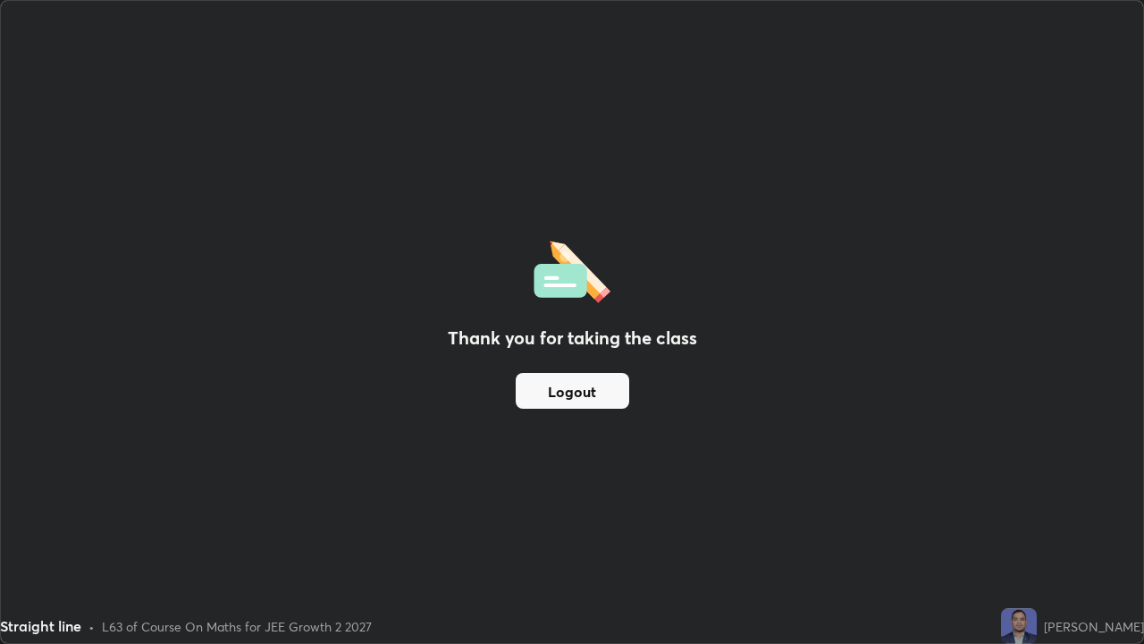
click at [570, 395] on button "Logout" at bounding box center [573, 391] width 114 height 36
